Goal: Navigation & Orientation: Find specific page/section

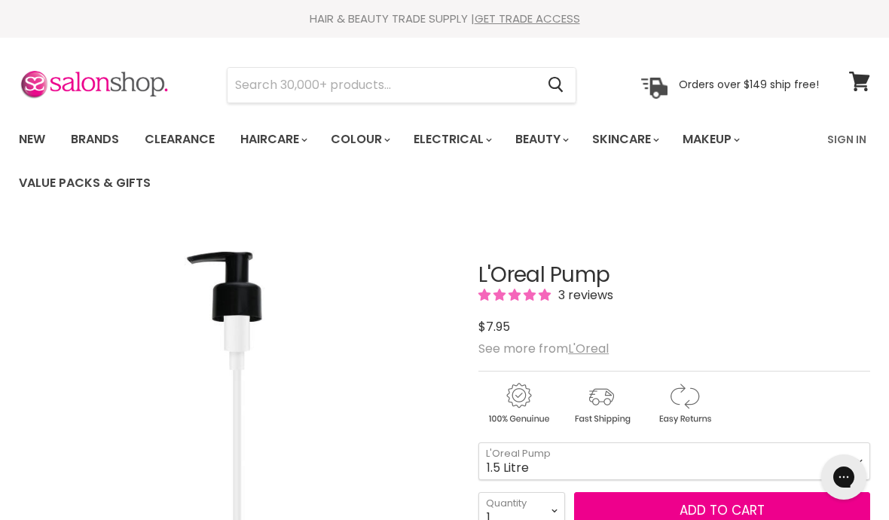
click at [108, 139] on link "Brands" at bounding box center [94, 140] width 71 height 32
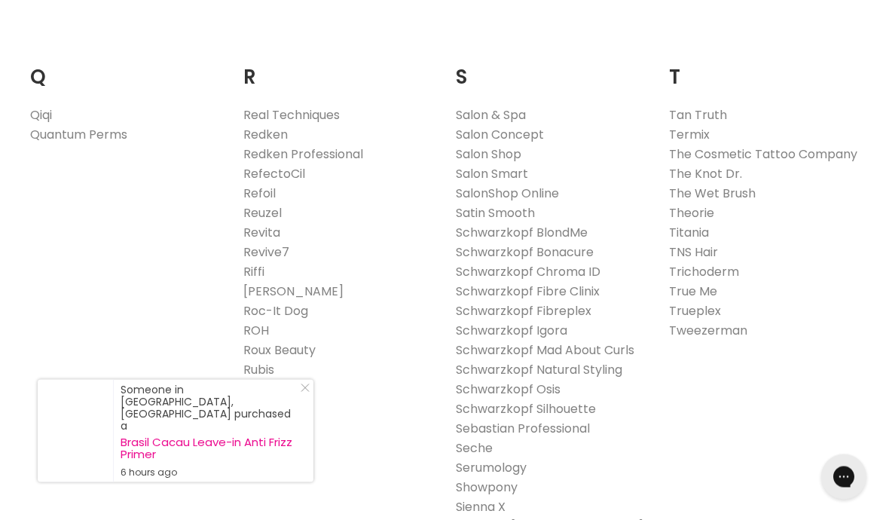
scroll to position [2346, 0]
click at [302, 106] on link "Real Techniques" at bounding box center [291, 114] width 96 height 17
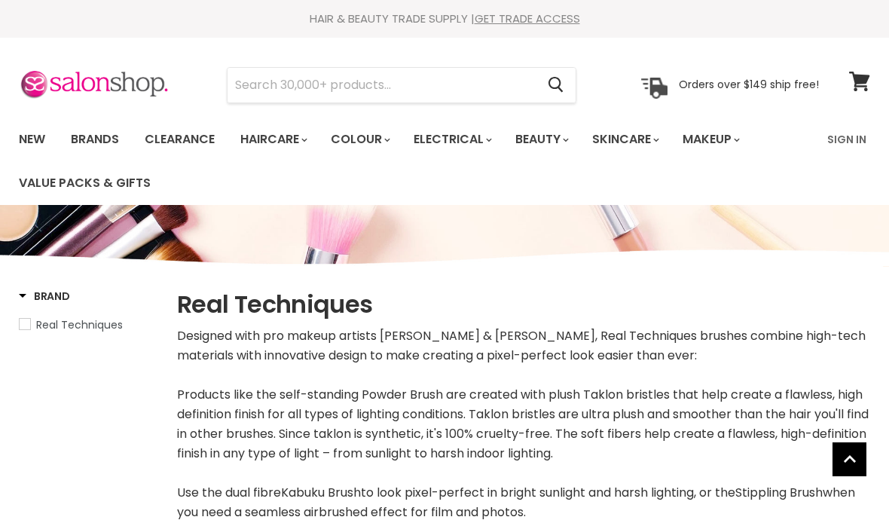
select select "manual"
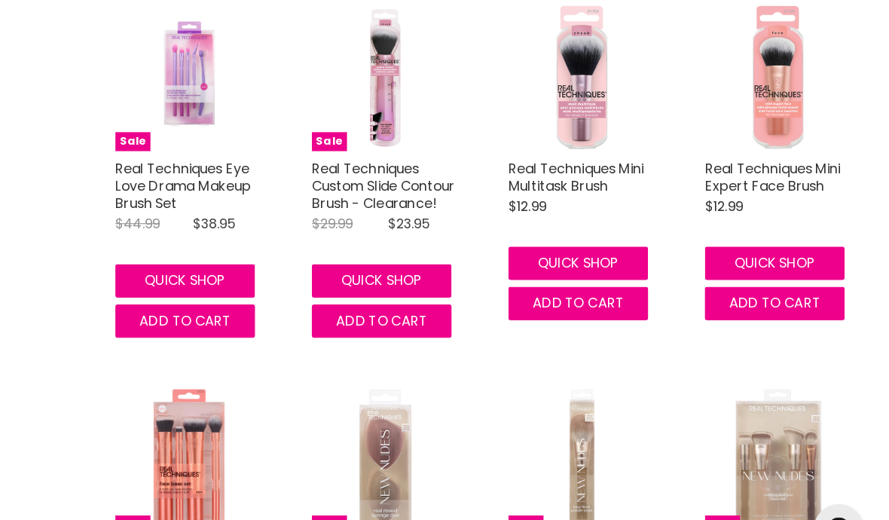
scroll to position [4291, 0]
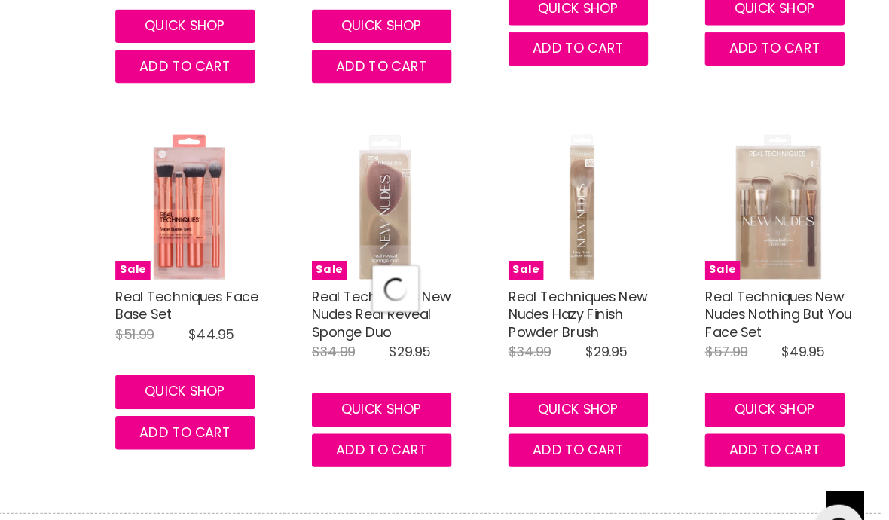
select select "manual"
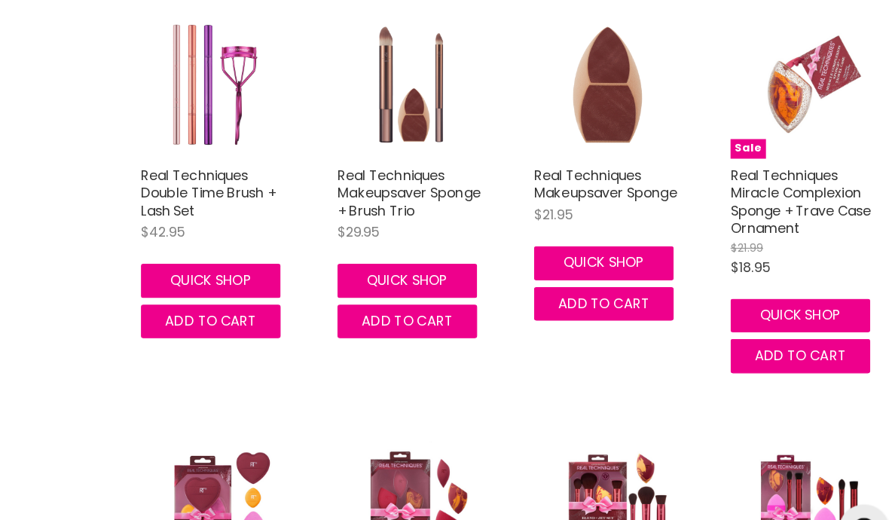
scroll to position [7520, 0]
